Goal: Information Seeking & Learning: Learn about a topic

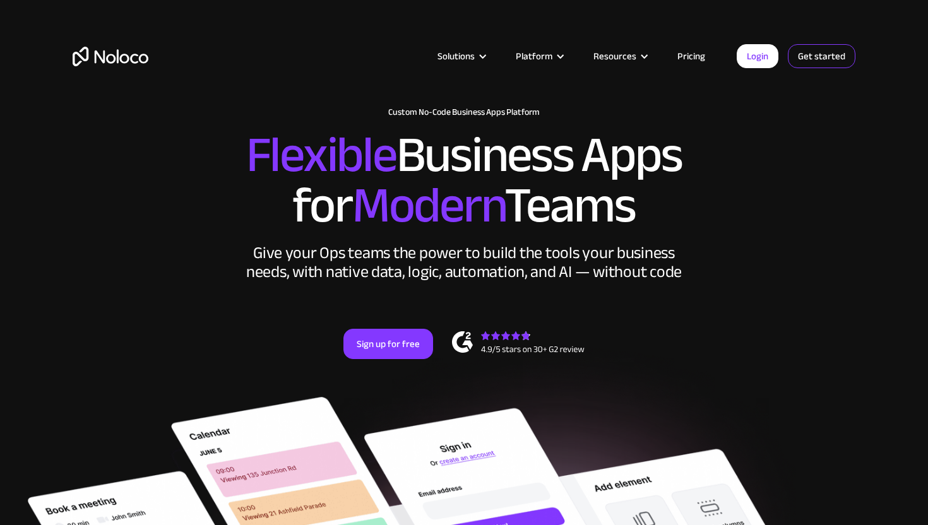
click at [830, 58] on link "Get started" at bounding box center [822, 56] width 68 height 24
click at [693, 60] on link "Pricing" at bounding box center [691, 56] width 59 height 16
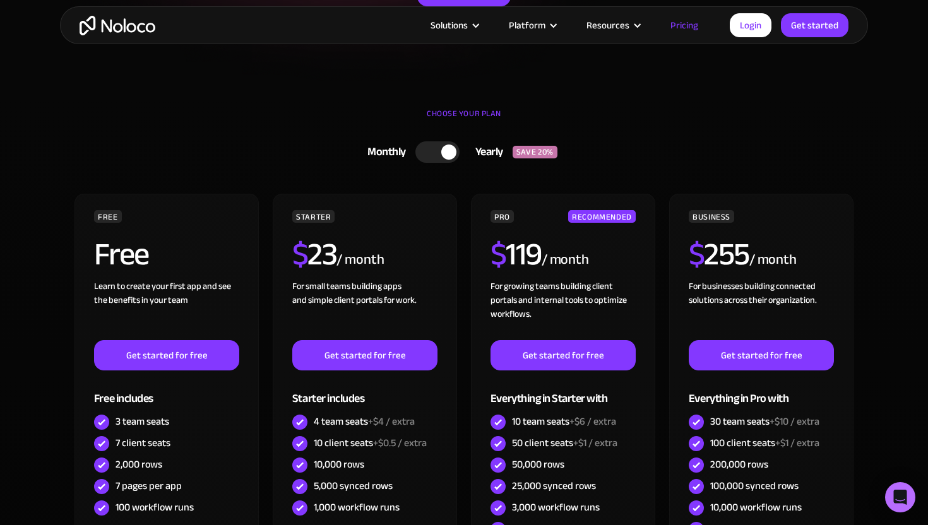
scroll to position [303, 0]
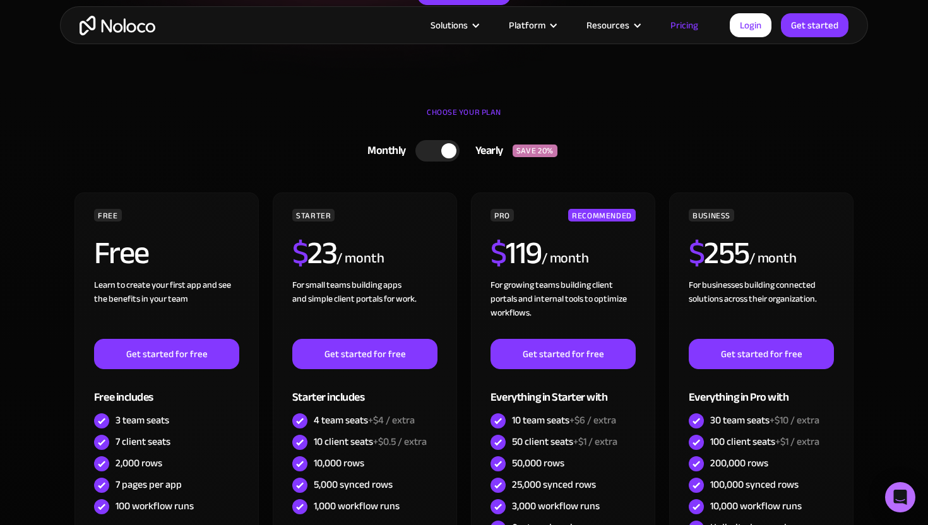
click at [442, 153] on div at bounding box center [448, 150] width 15 height 15
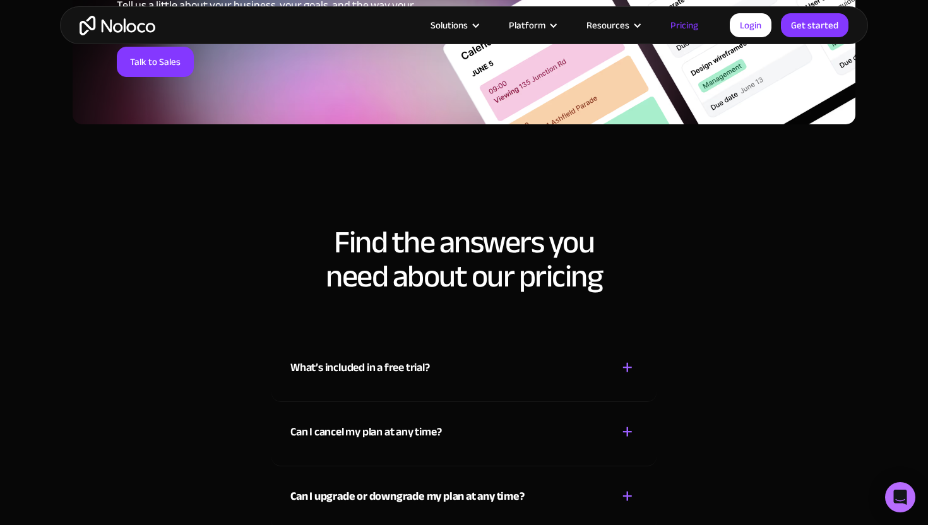
scroll to position [5489, 0]
